Goal: Communication & Community: Answer question/provide support

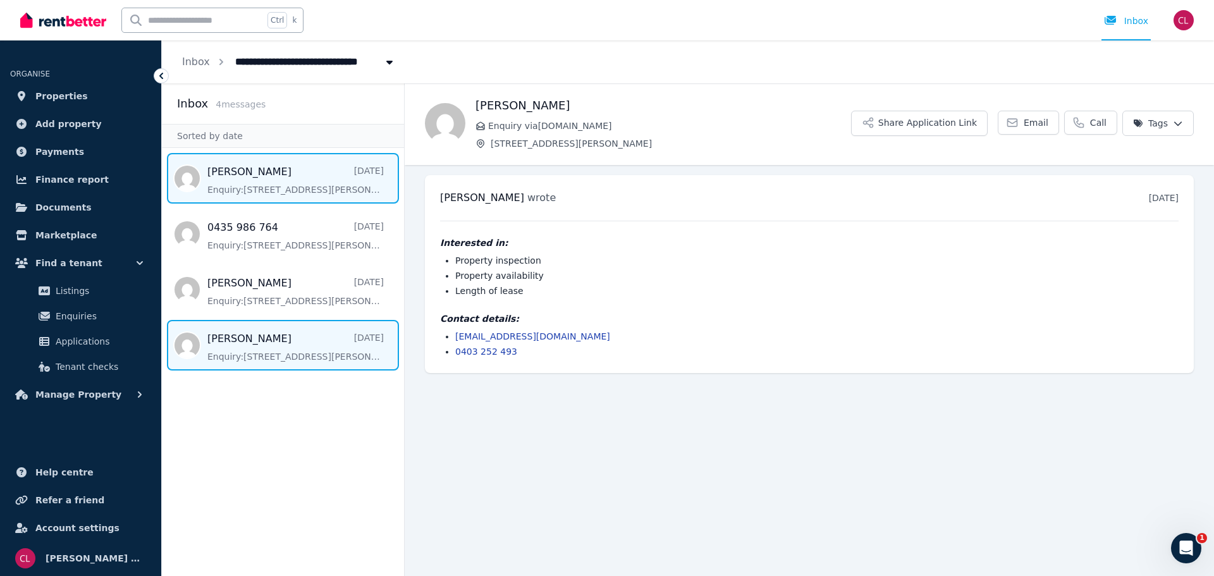
click at [278, 341] on span "Message list" at bounding box center [283, 345] width 242 height 51
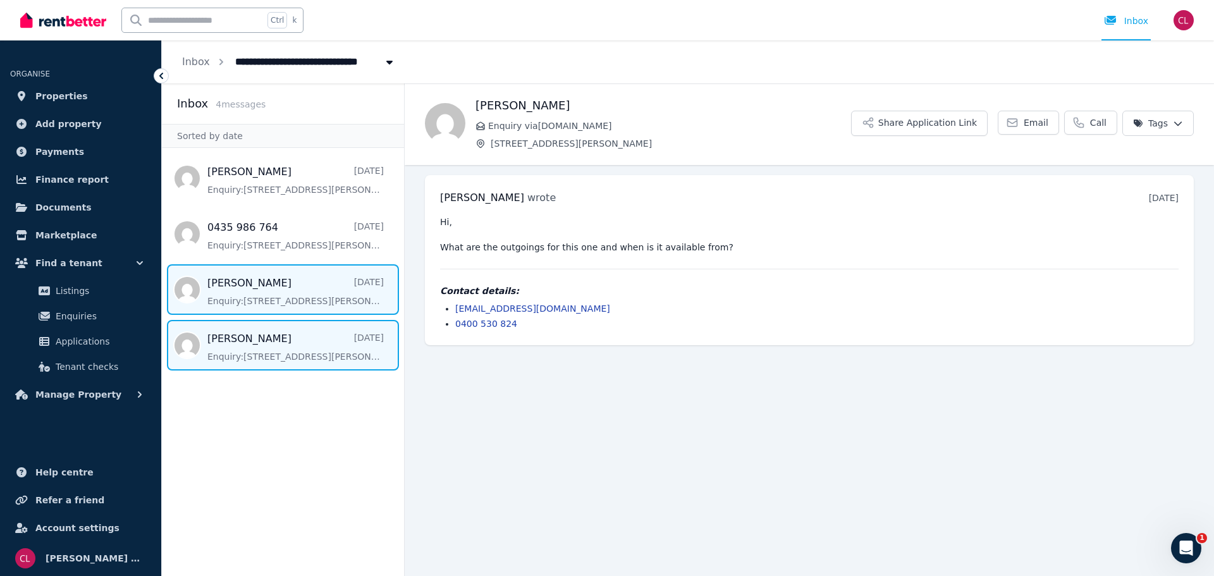
click at [320, 296] on span "Message list" at bounding box center [283, 289] width 242 height 51
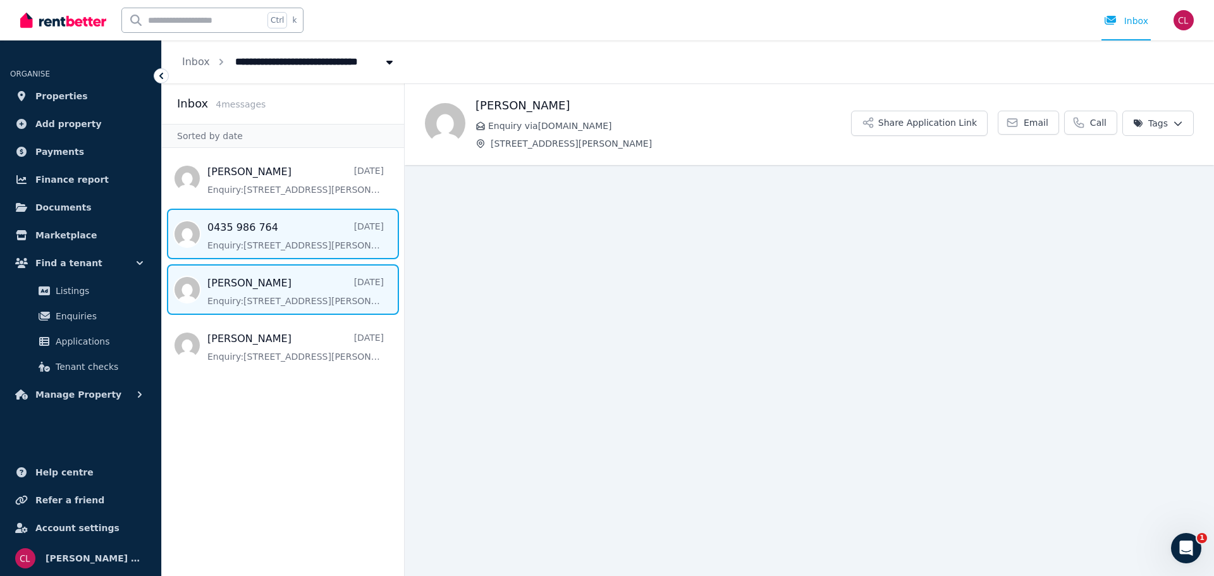
click at [280, 242] on span "Message list" at bounding box center [283, 234] width 242 height 51
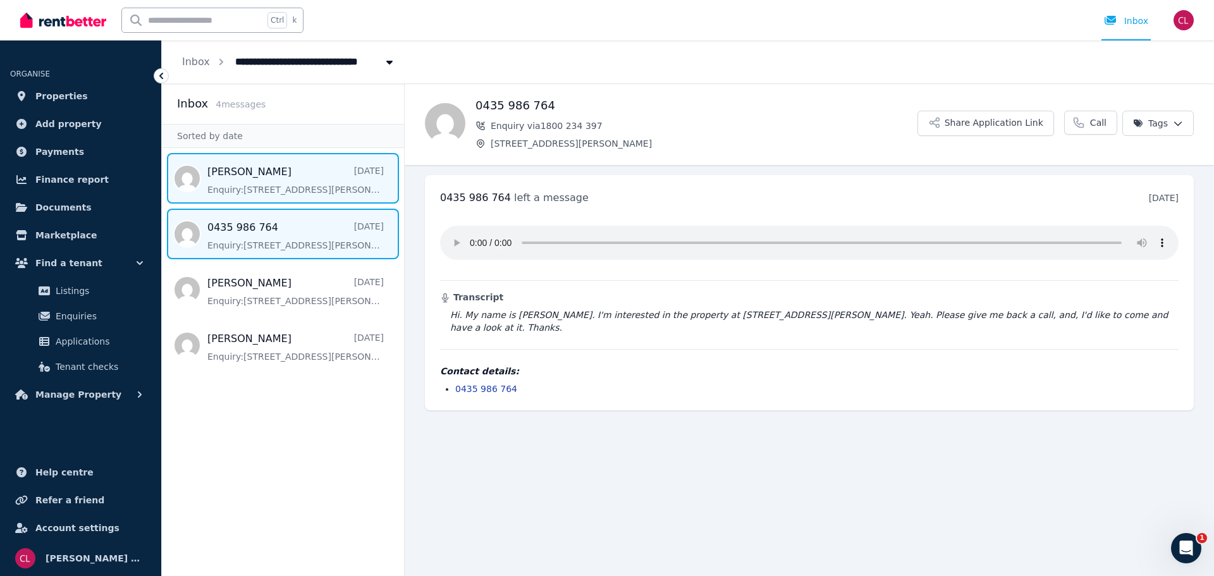
click at [295, 183] on span "Message list" at bounding box center [283, 178] width 242 height 51
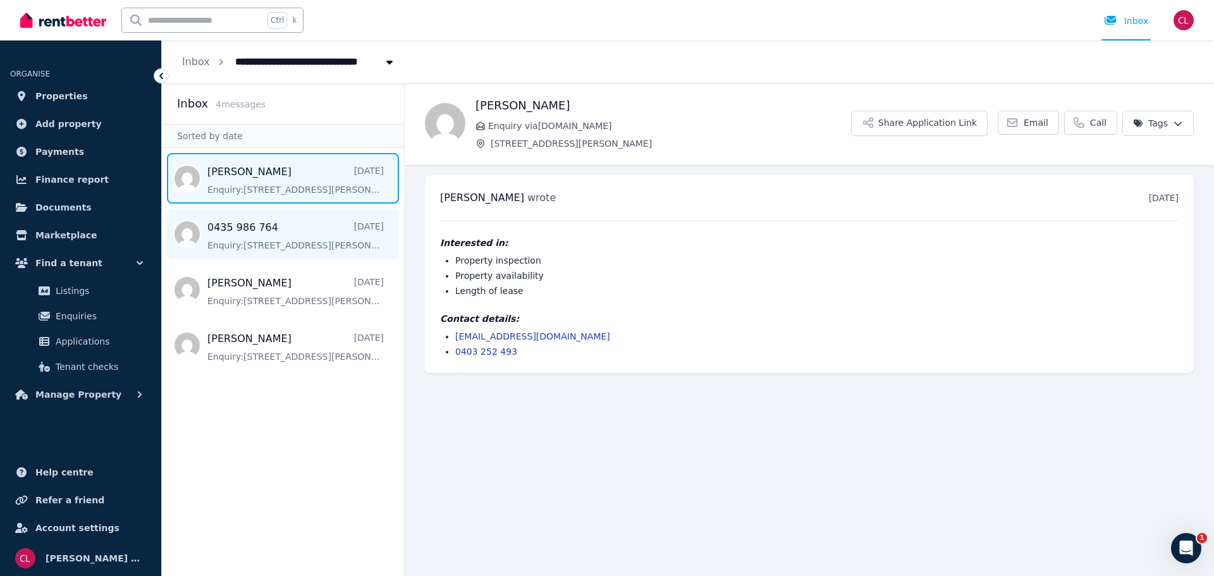
drag, startPoint x: 832, startPoint y: 237, endPoint x: 398, endPoint y: 239, distance: 433.9
click at [832, 237] on h4 "Interested in:" at bounding box center [809, 243] width 739 height 13
